Goal: Information Seeking & Learning: Learn about a topic

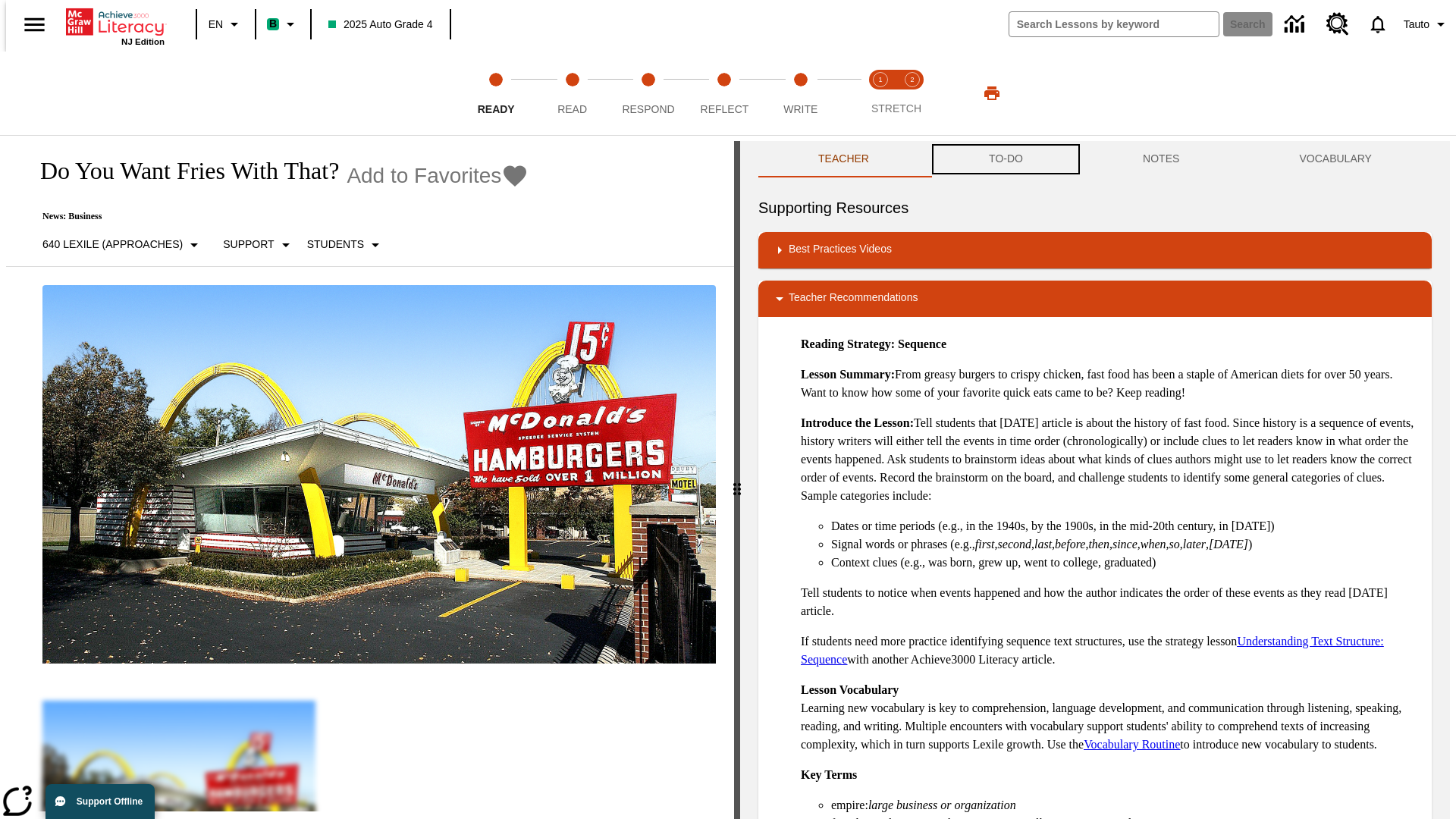
click at [1005, 159] on button "TO-DO" at bounding box center [1005, 159] width 154 height 36
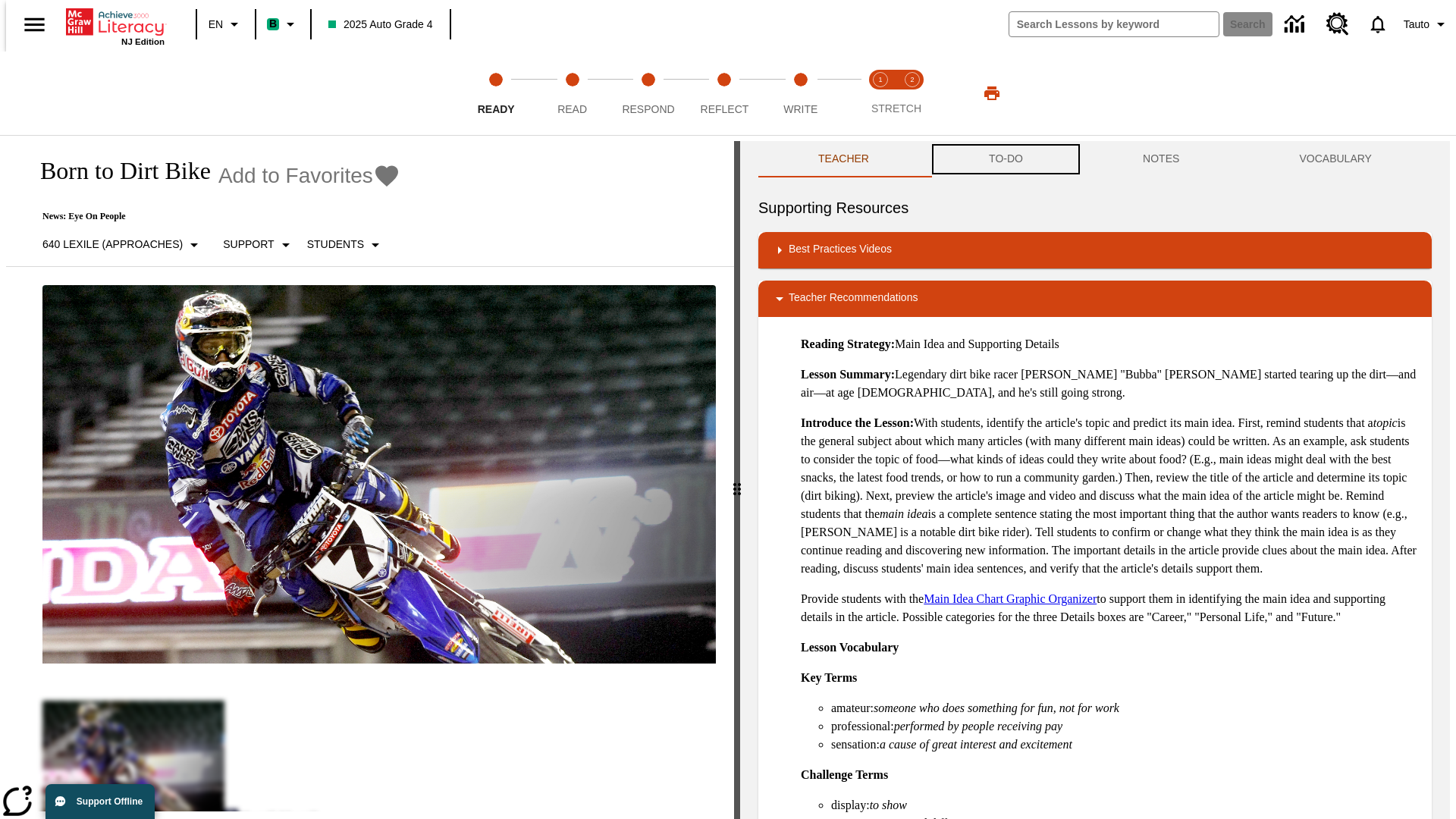
click at [1005, 159] on button "TO-DO" at bounding box center [1005, 159] width 154 height 36
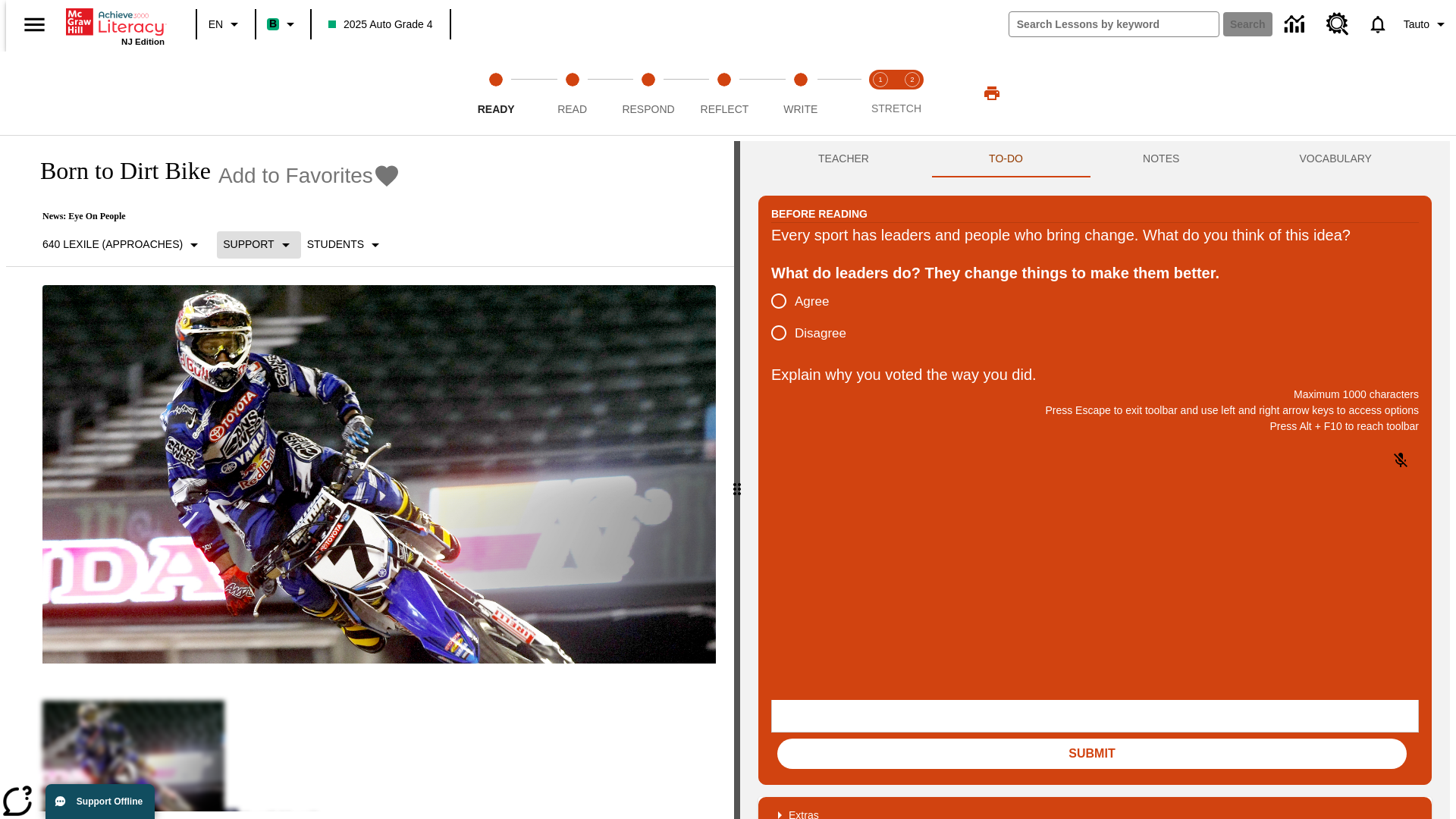
click at [251, 244] on p "Support" at bounding box center [247, 245] width 50 height 16
click at [268, 333] on p "Support" at bounding box center [268, 333] width 90 height 16
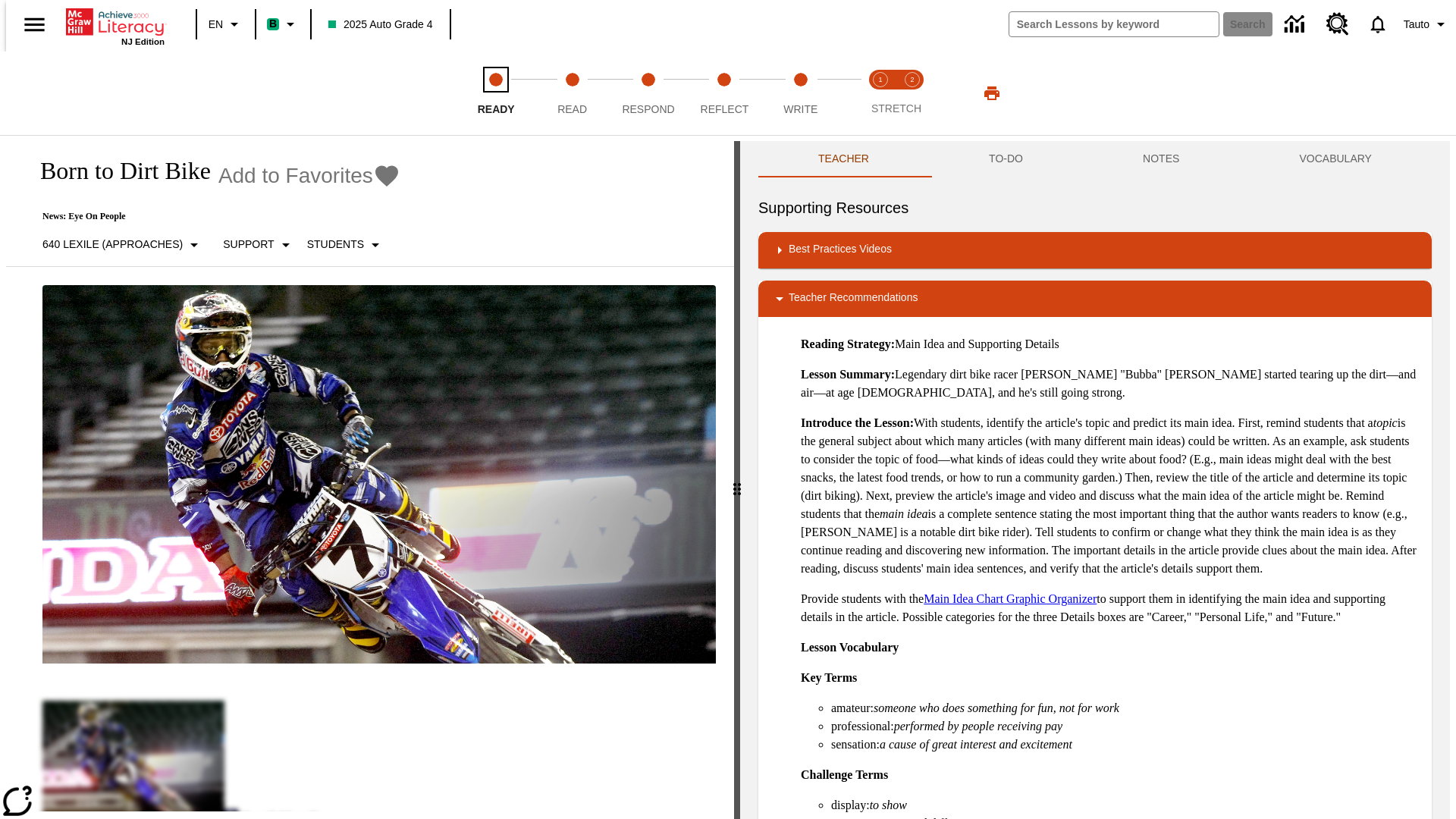
click at [495, 94] on span "Ready" at bounding box center [496, 103] width 37 height 27
click at [1005, 159] on button "TO-DO" at bounding box center [1005, 159] width 154 height 36
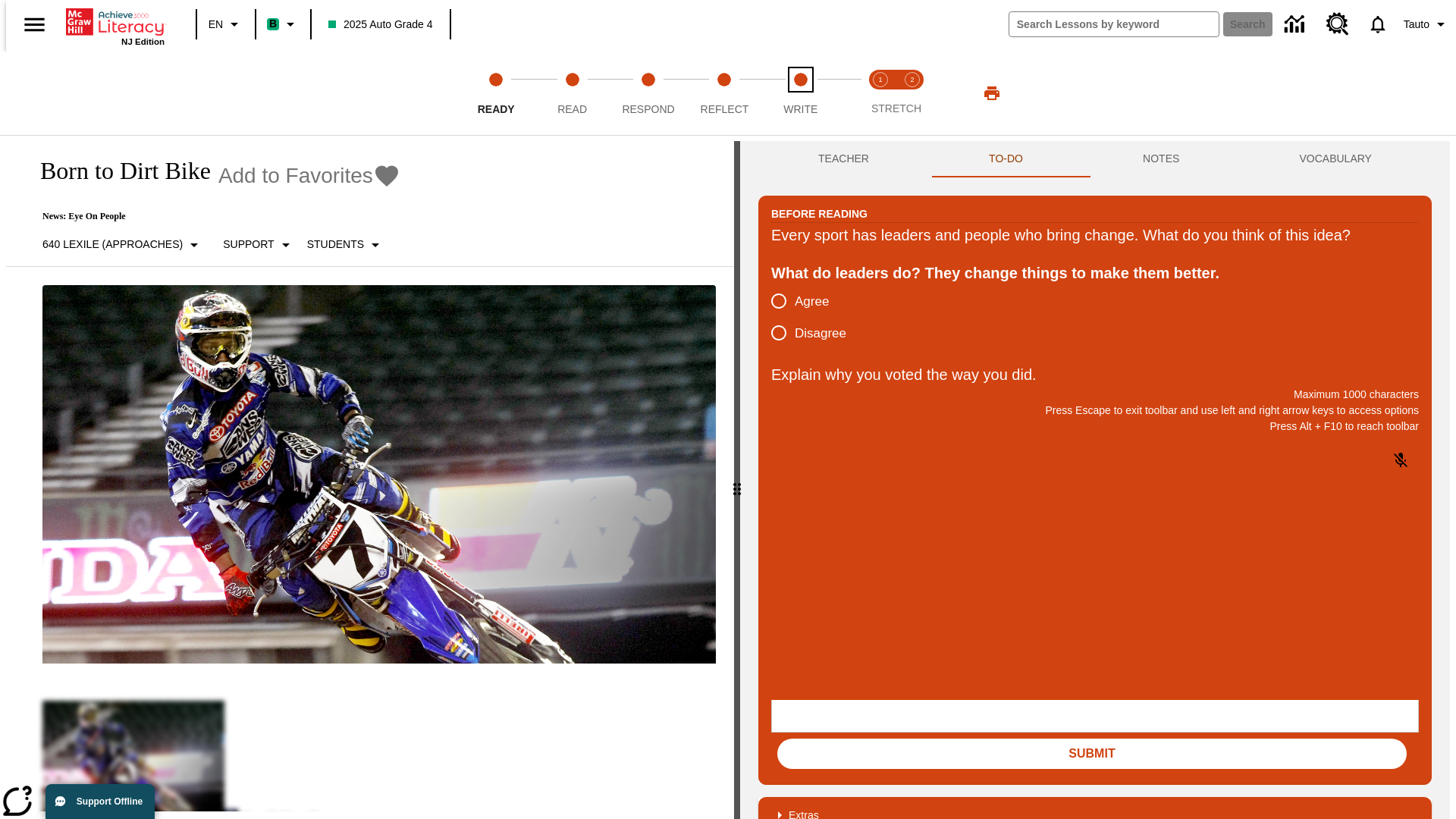
click at [800, 94] on span "Write" at bounding box center [800, 103] width 34 height 27
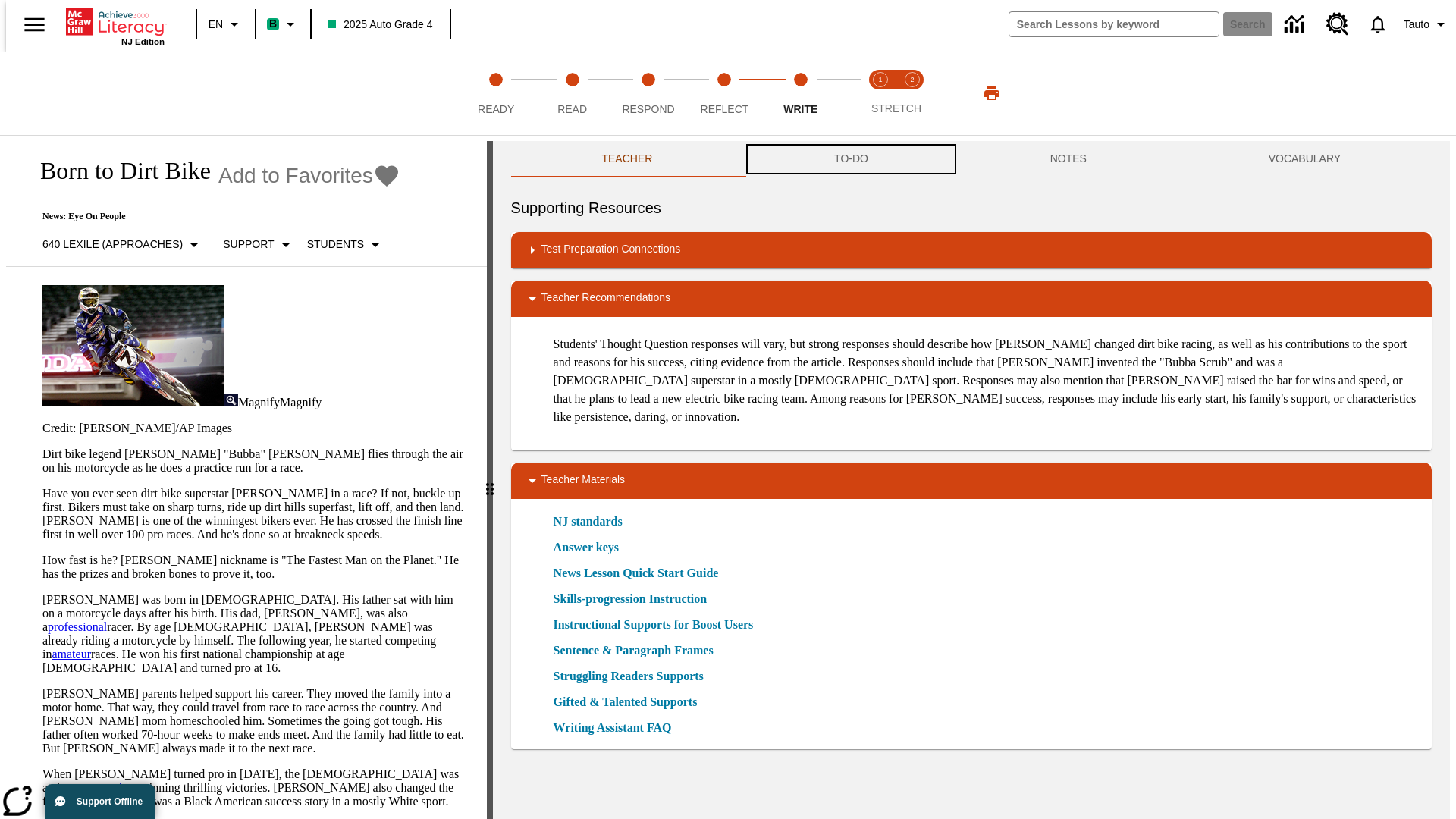
scroll to position [1, 0]
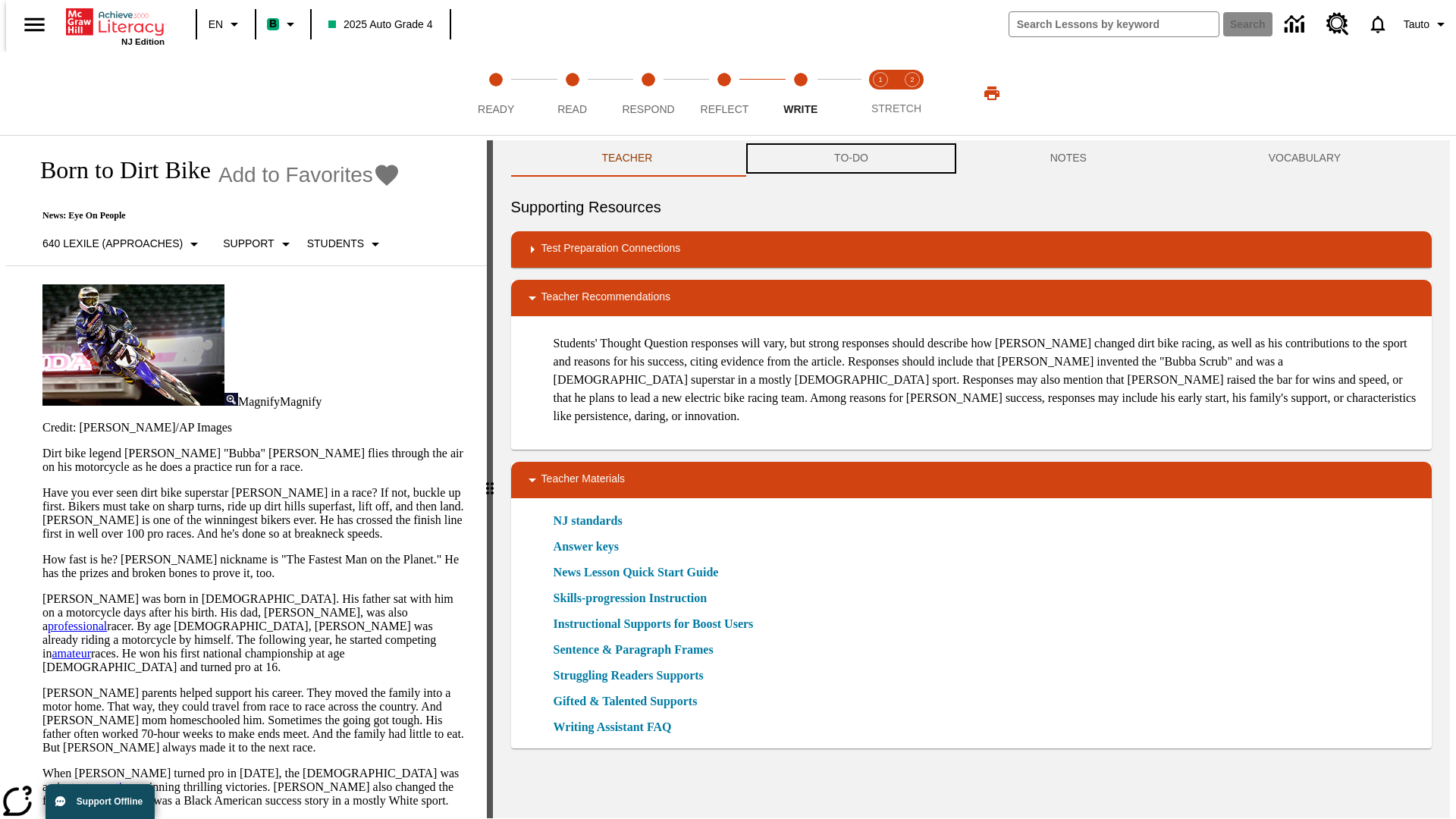
click at [850, 159] on button "TO-DO" at bounding box center [851, 158] width 216 height 36
